Goal: Task Accomplishment & Management: Use online tool/utility

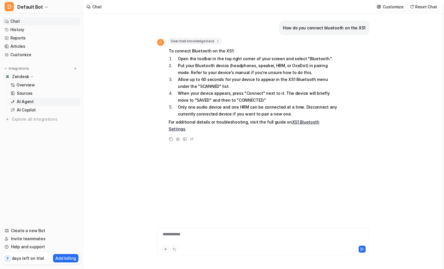
click at [42, 102] on link "AI Agent" at bounding box center [44, 102] width 72 height 8
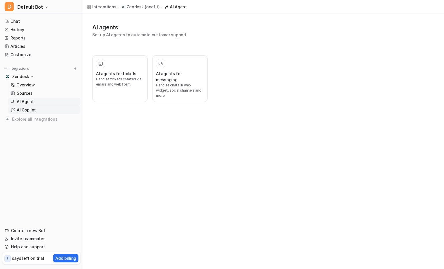
click at [42, 110] on link "AI Copilot" at bounding box center [44, 110] width 72 height 8
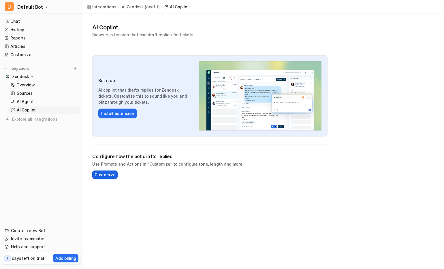
click at [104, 173] on span "Customize" at bounding box center [105, 175] width 21 height 6
